Goal: Information Seeking & Learning: Find specific fact

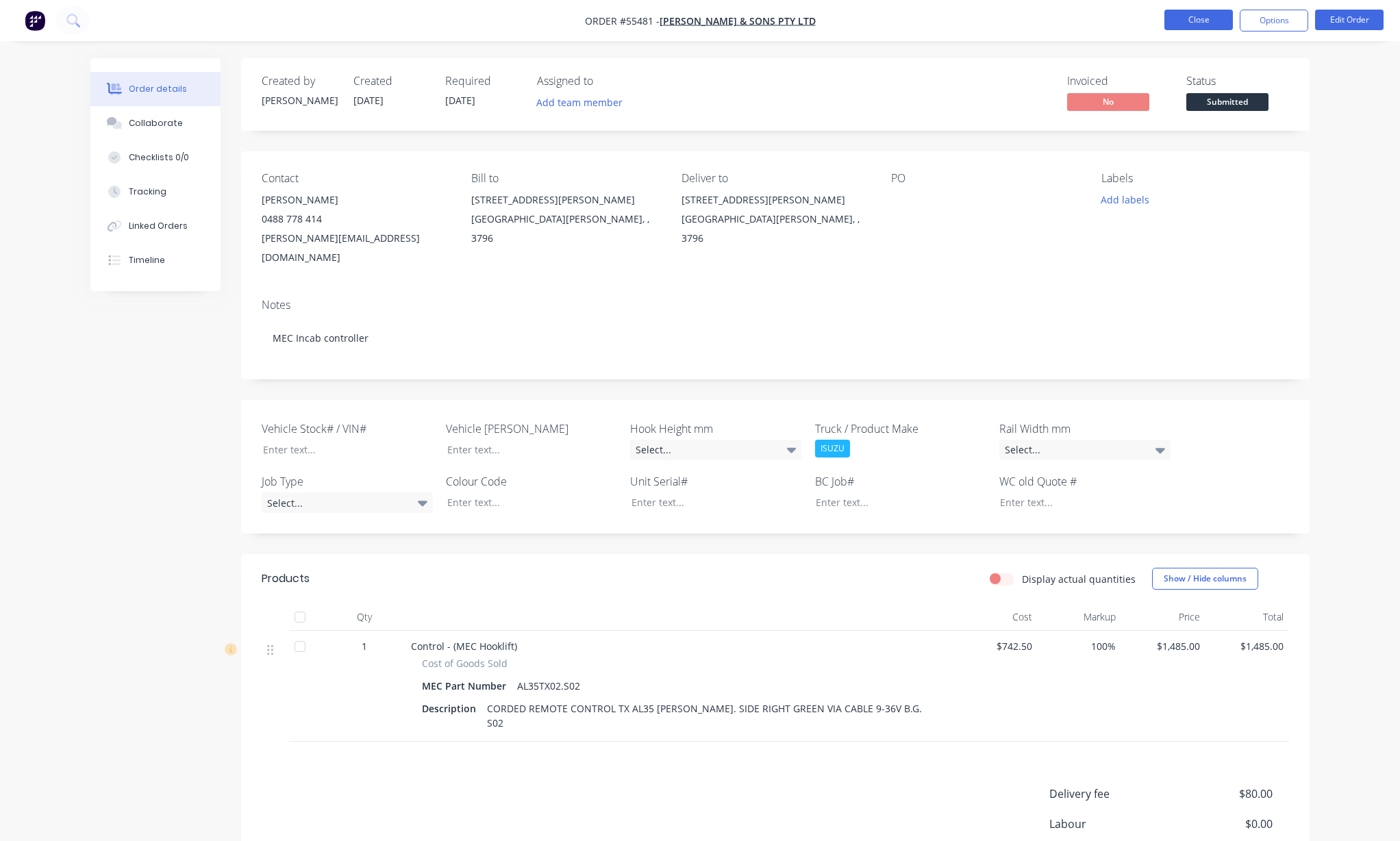
click at [1190, 28] on button "Close" at bounding box center [1199, 20] width 68 height 21
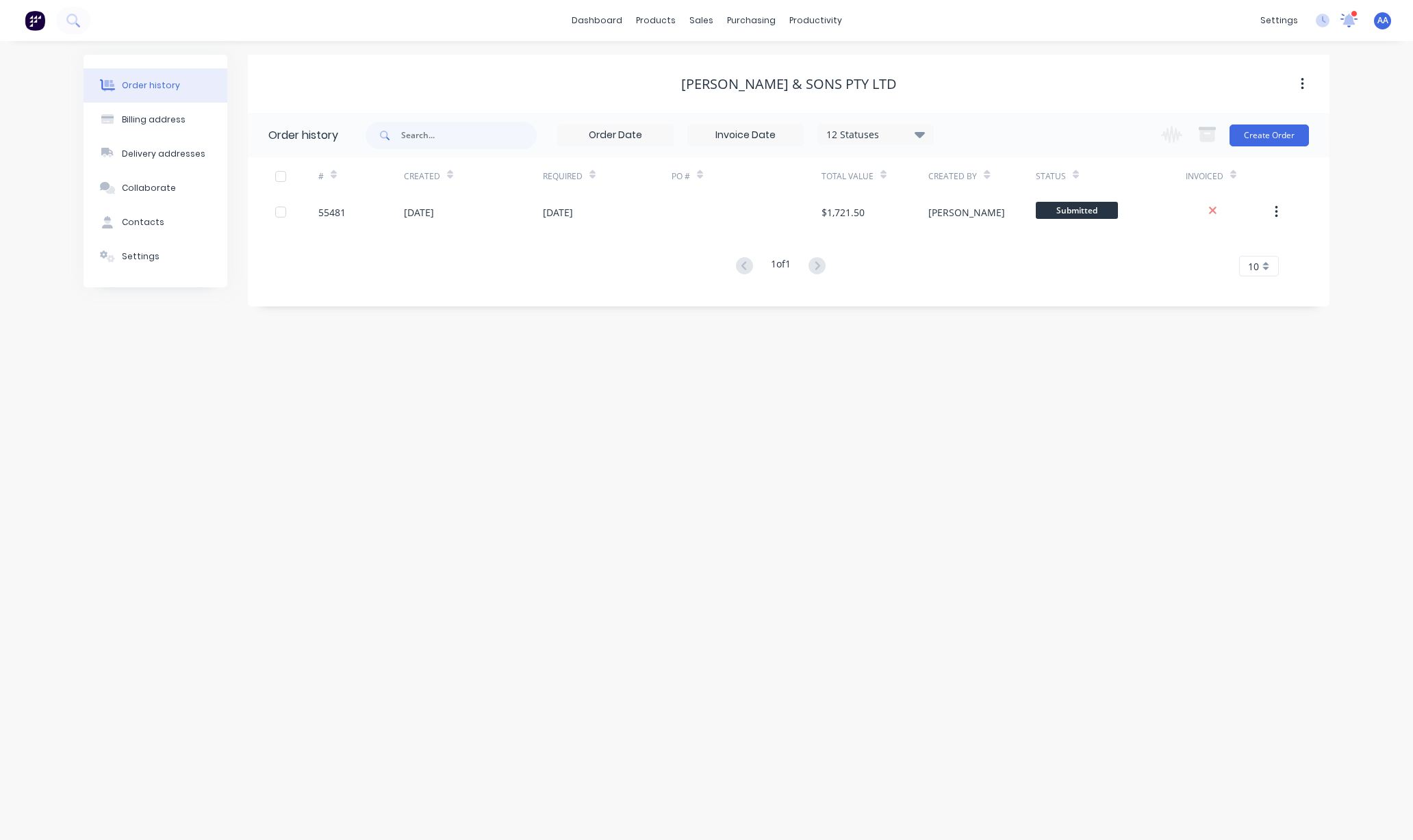
click at [1353, 19] on icon at bounding box center [1349, 21] width 19 height 16
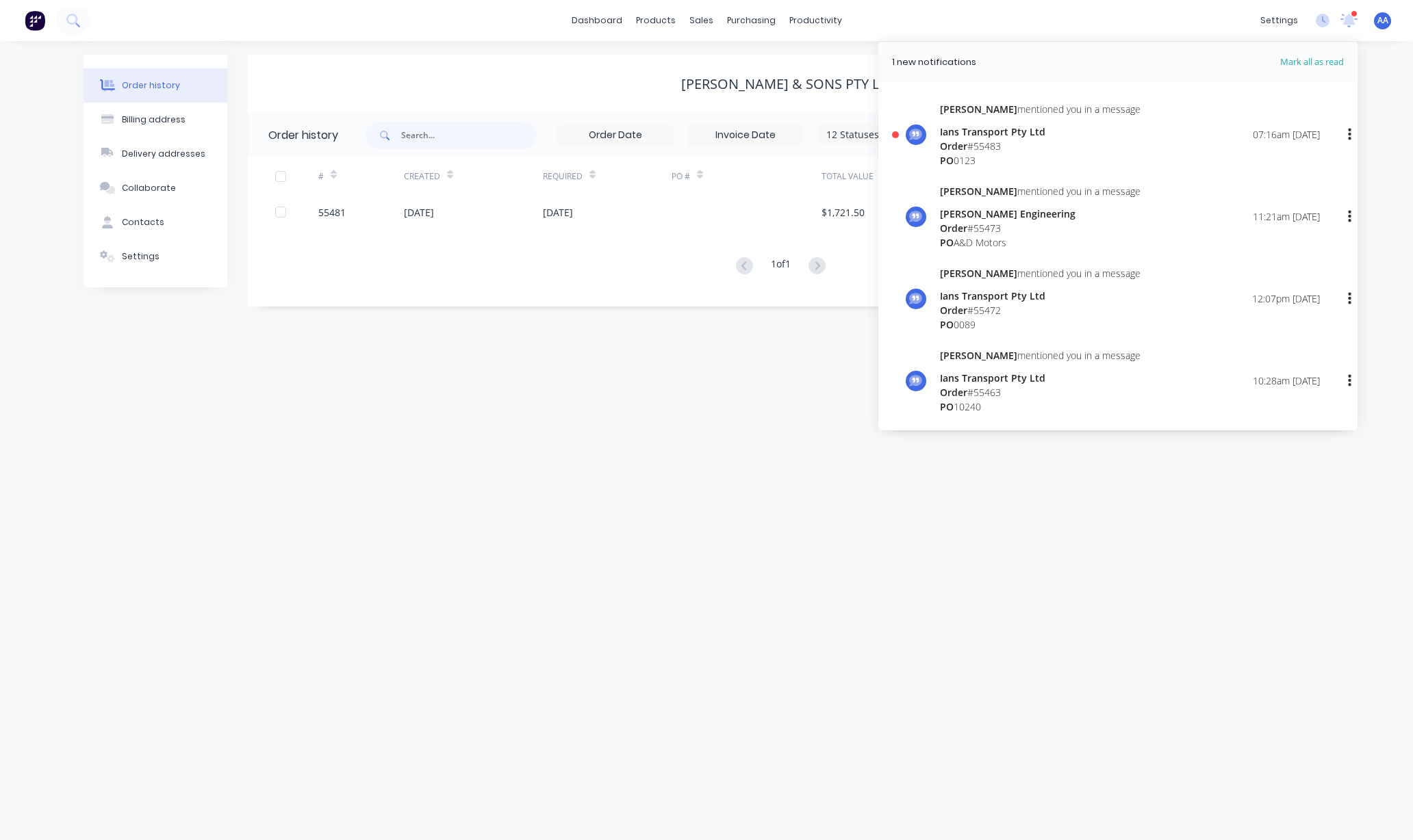
click at [996, 134] on div "Ians Transport Pty Ltd" at bounding box center [1040, 132] width 201 height 14
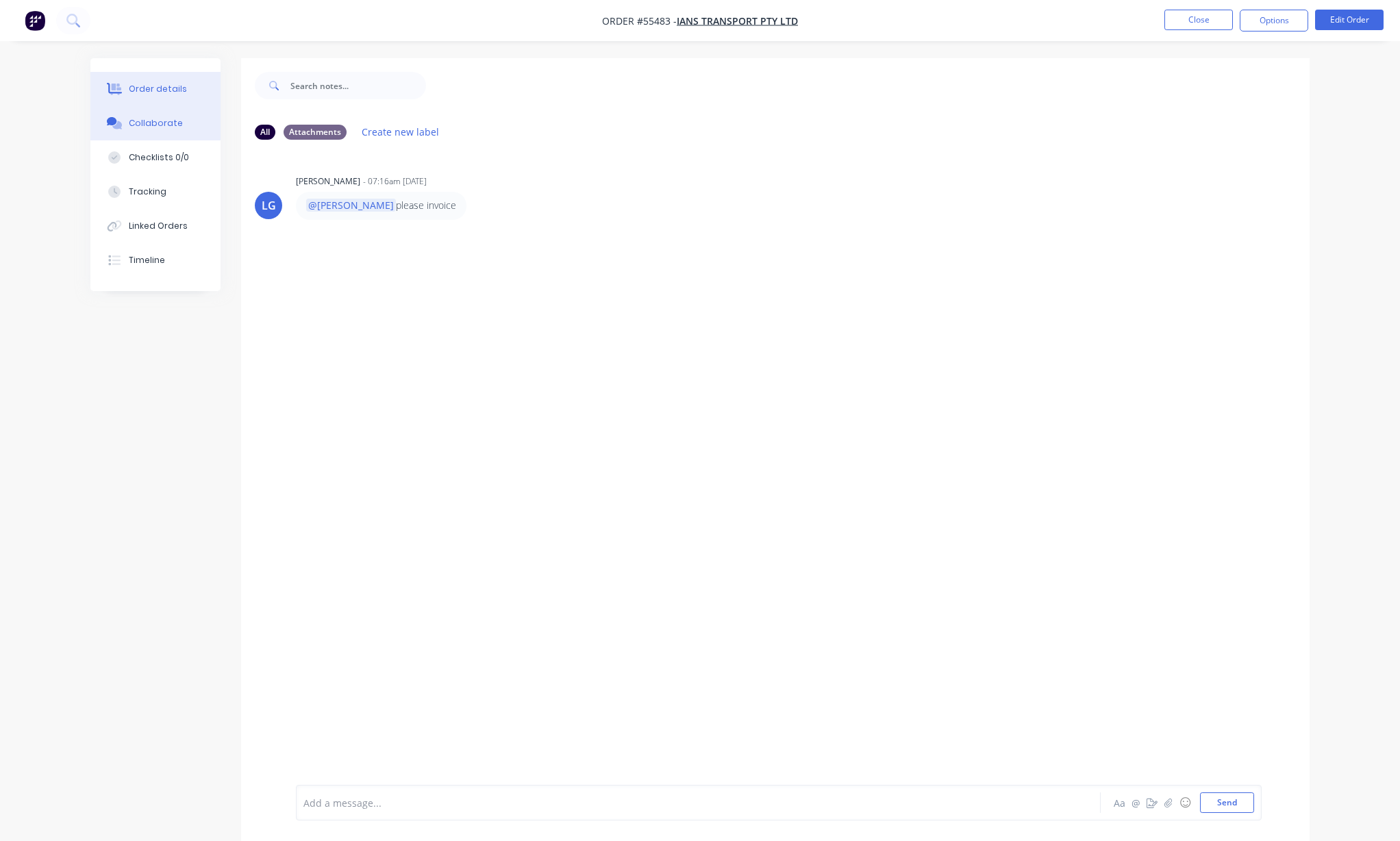
click at [160, 87] on div "Order details" at bounding box center [157, 89] width 58 height 13
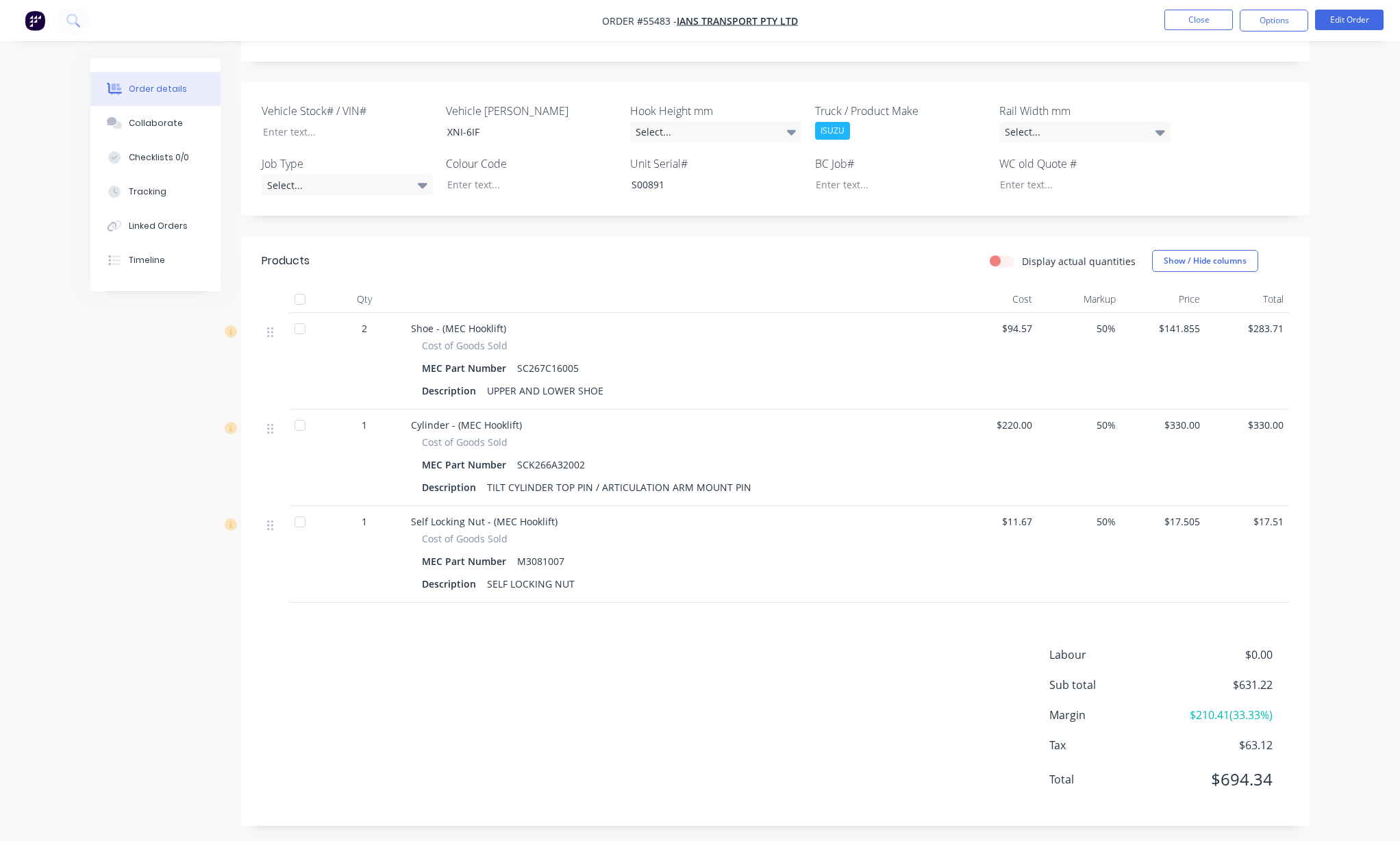
scroll to position [292, 0]
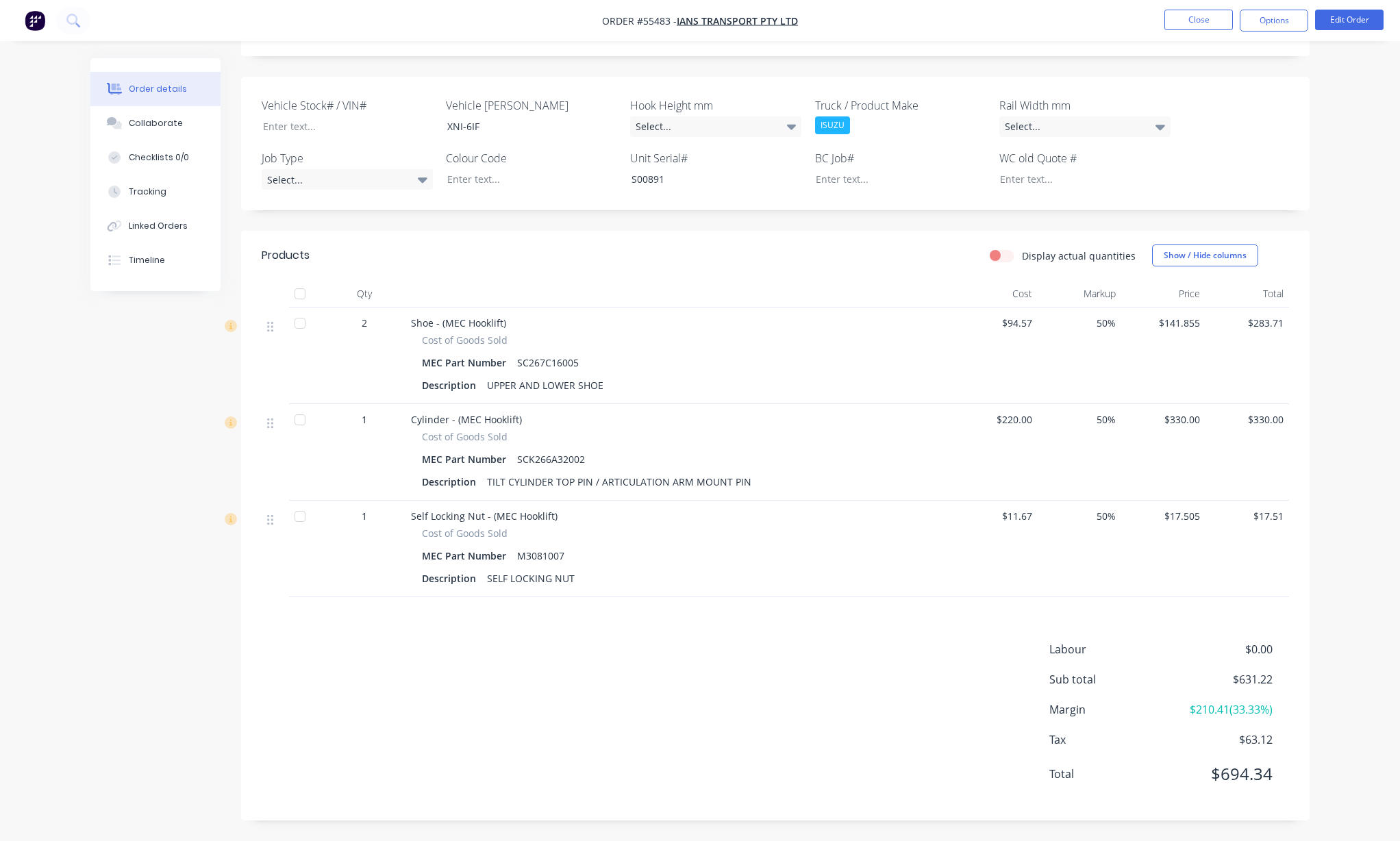
drag, startPoint x: 582, startPoint y: 448, endPoint x: 589, endPoint y: 461, distance: 14.8
click at [582, 447] on div "Cost of Goods Sold MEC Part Number SCK266A32002 Description TILT CYLINDER TOP P…" at bounding box center [680, 461] width 537 height 63
drag, startPoint x: 589, startPoint y: 461, endPoint x: 515, endPoint y: 459, distance: 74.0
click at [515, 459] on div "MEC Part Number SCK266A32002" at bounding box center [679, 459] width 515 height 20
copy div "SCK266A32002"
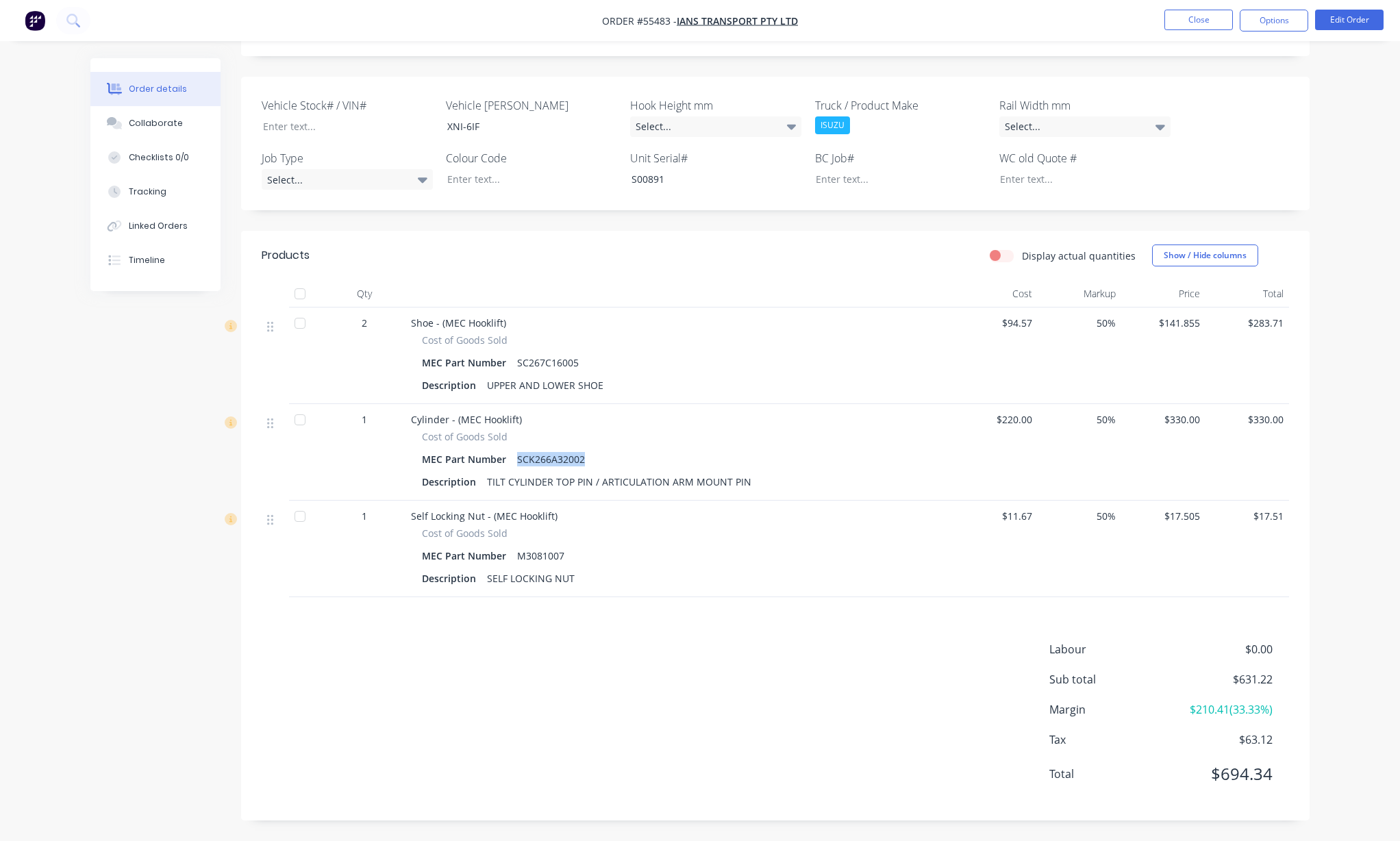
click at [570, 550] on div "MEC Part Number M3081007" at bounding box center [679, 556] width 515 height 20
drag, startPoint x: 572, startPoint y: 554, endPoint x: 516, endPoint y: 551, distance: 56.1
click at [516, 551] on div "MEC Part Number M3081007" at bounding box center [679, 556] width 515 height 20
copy div "M3081007"
click at [108, 444] on div "Created by [PERSON_NAME] Created [DATE] Required [DATE] Assigned to Add team me…" at bounding box center [700, 305] width 1220 height 1074
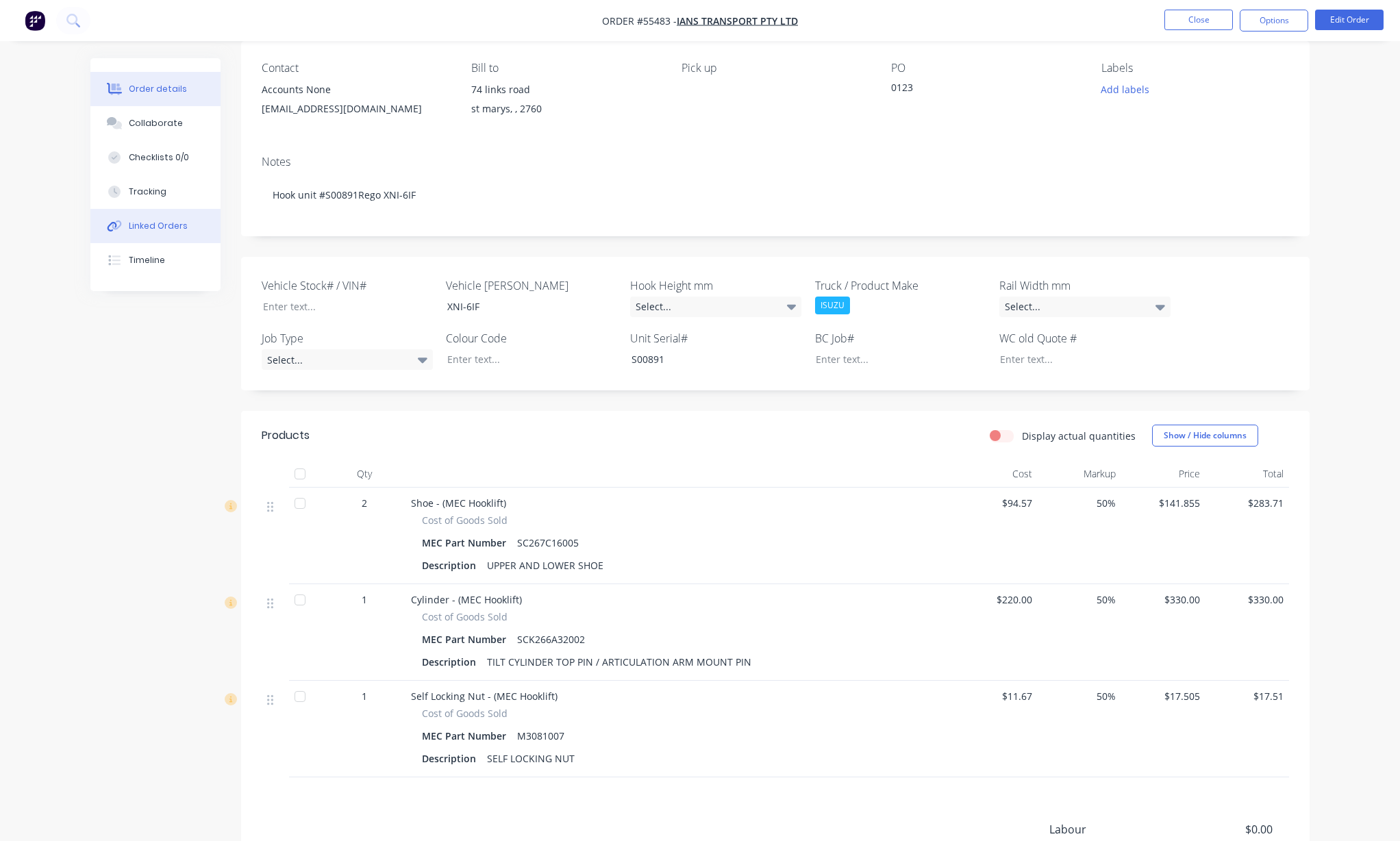
scroll to position [0, 0]
